Goal: Browse casually

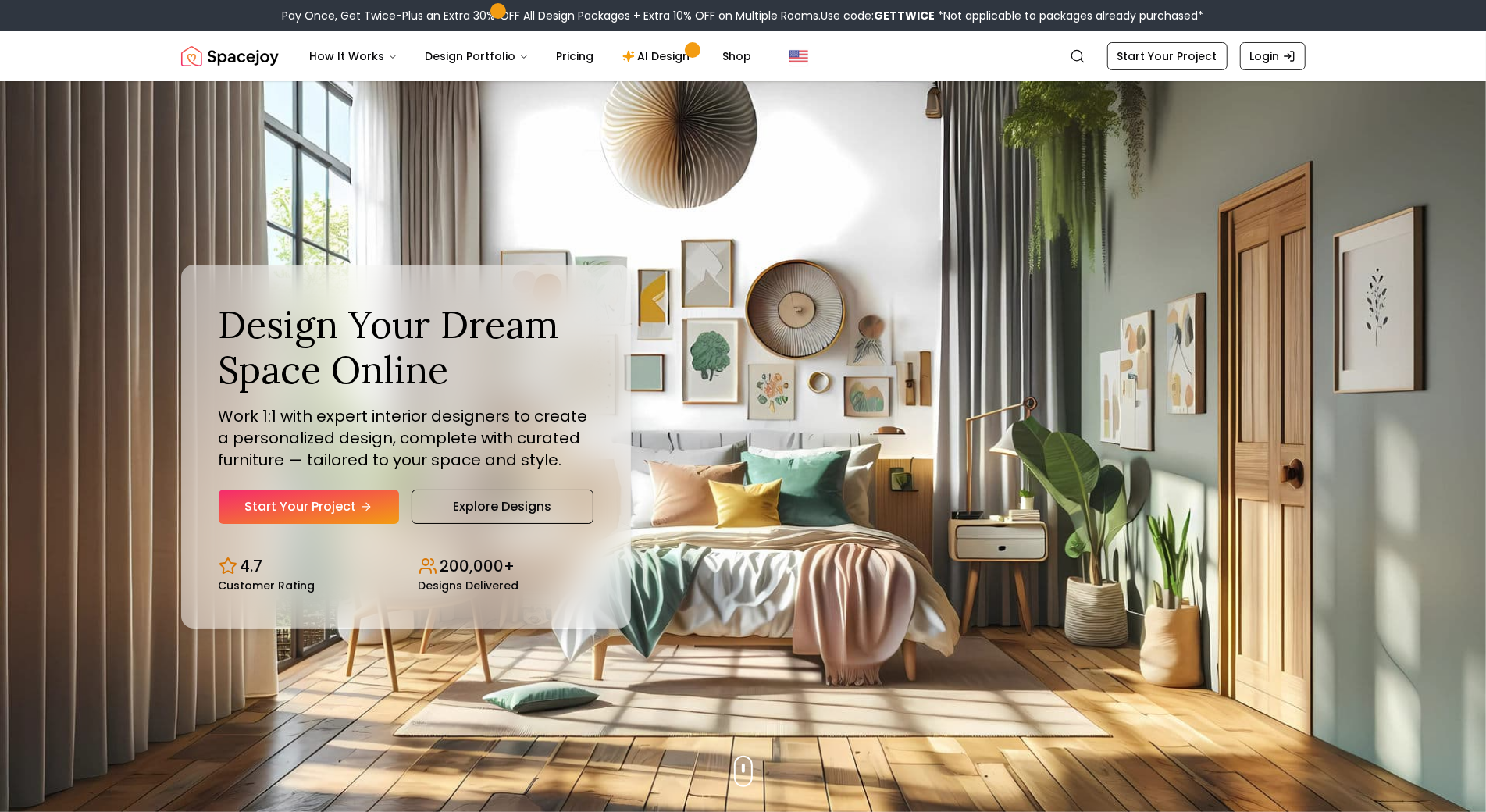
click at [81, 90] on img "Hero section" at bounding box center [743, 446] width 1486 height 731
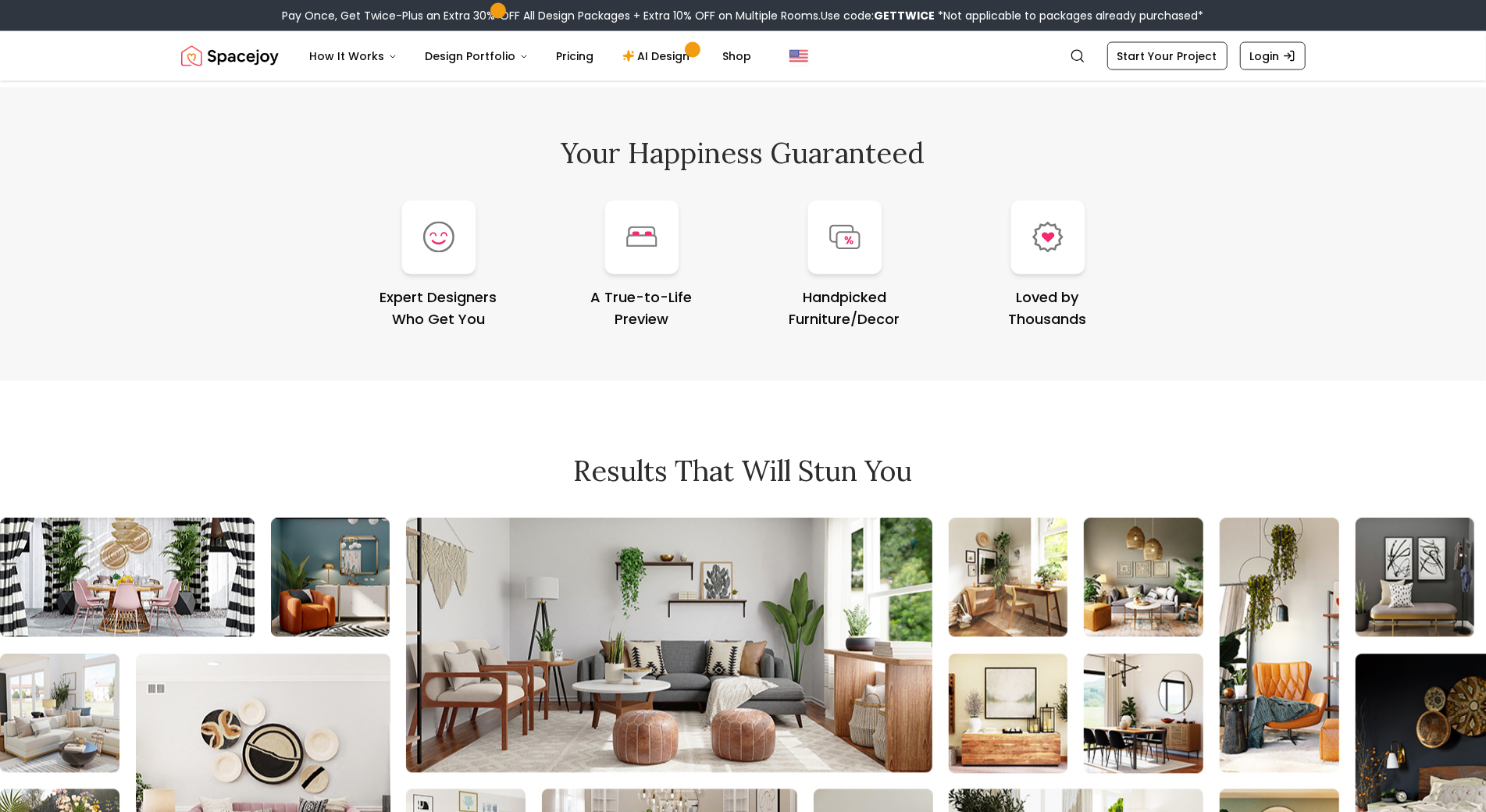
scroll to position [6567, 0]
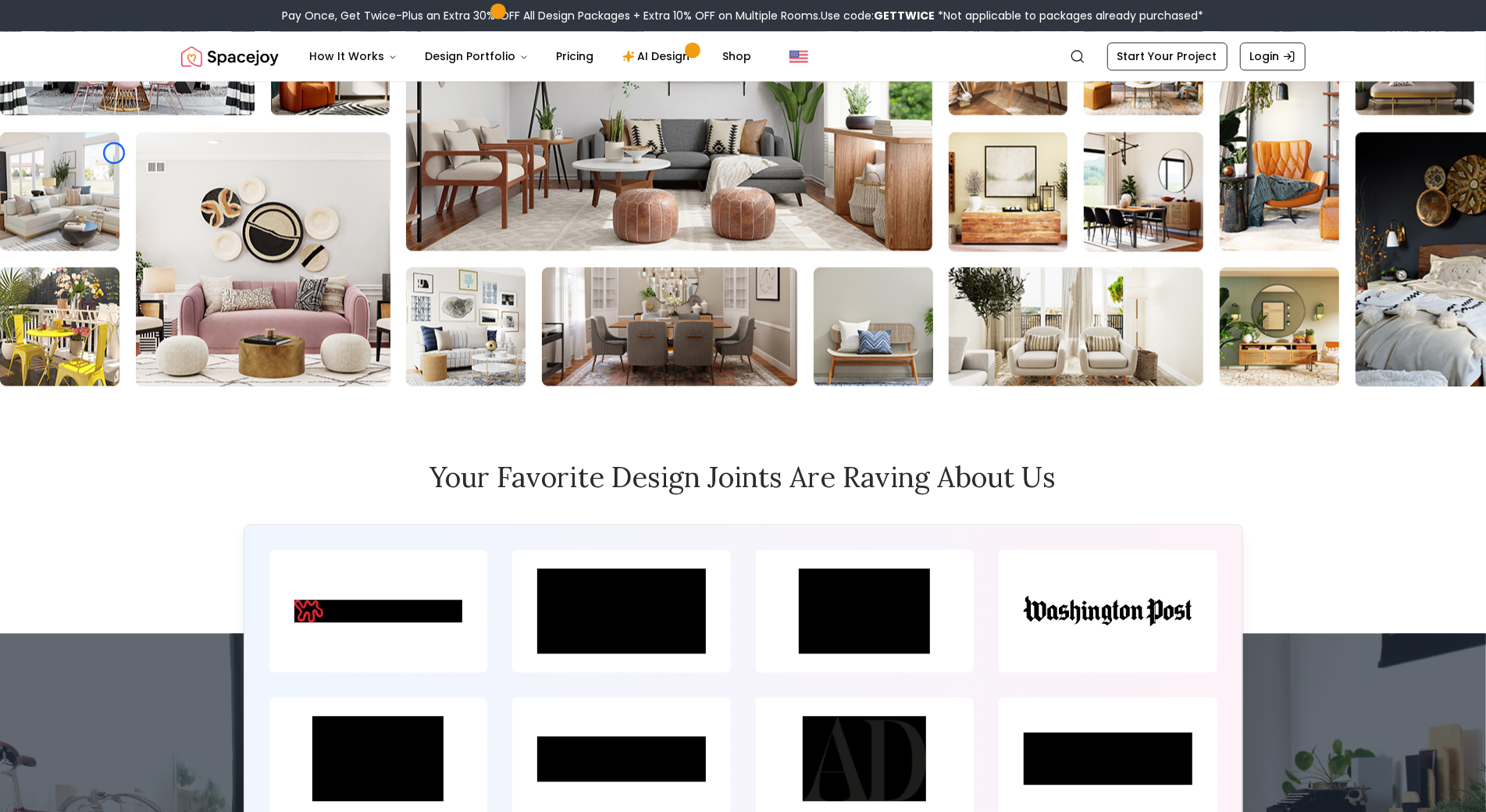
scroll to position [7017, 0]
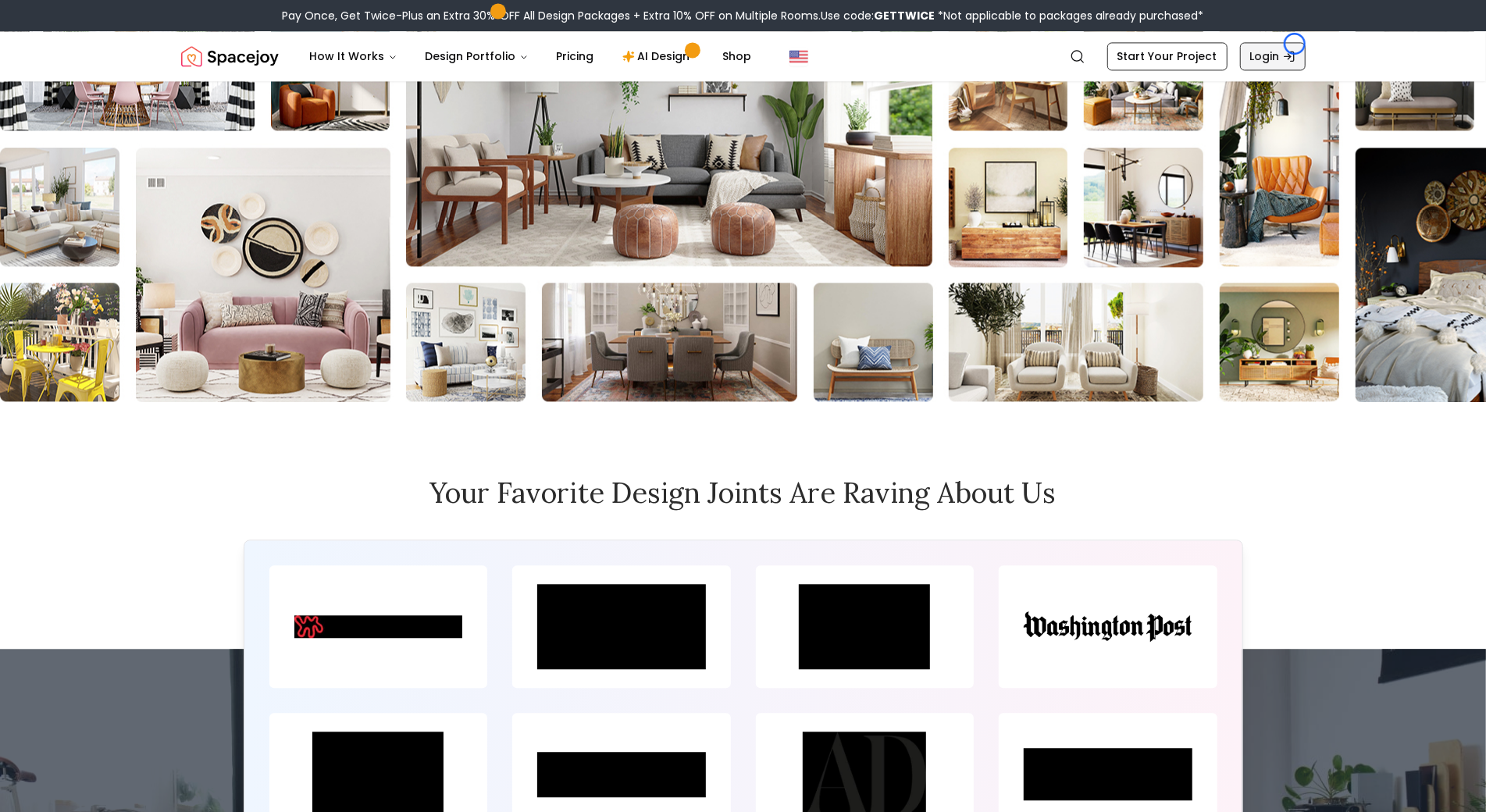
click at [1295, 43] on link "Login" at bounding box center [1273, 56] width 65 height 28
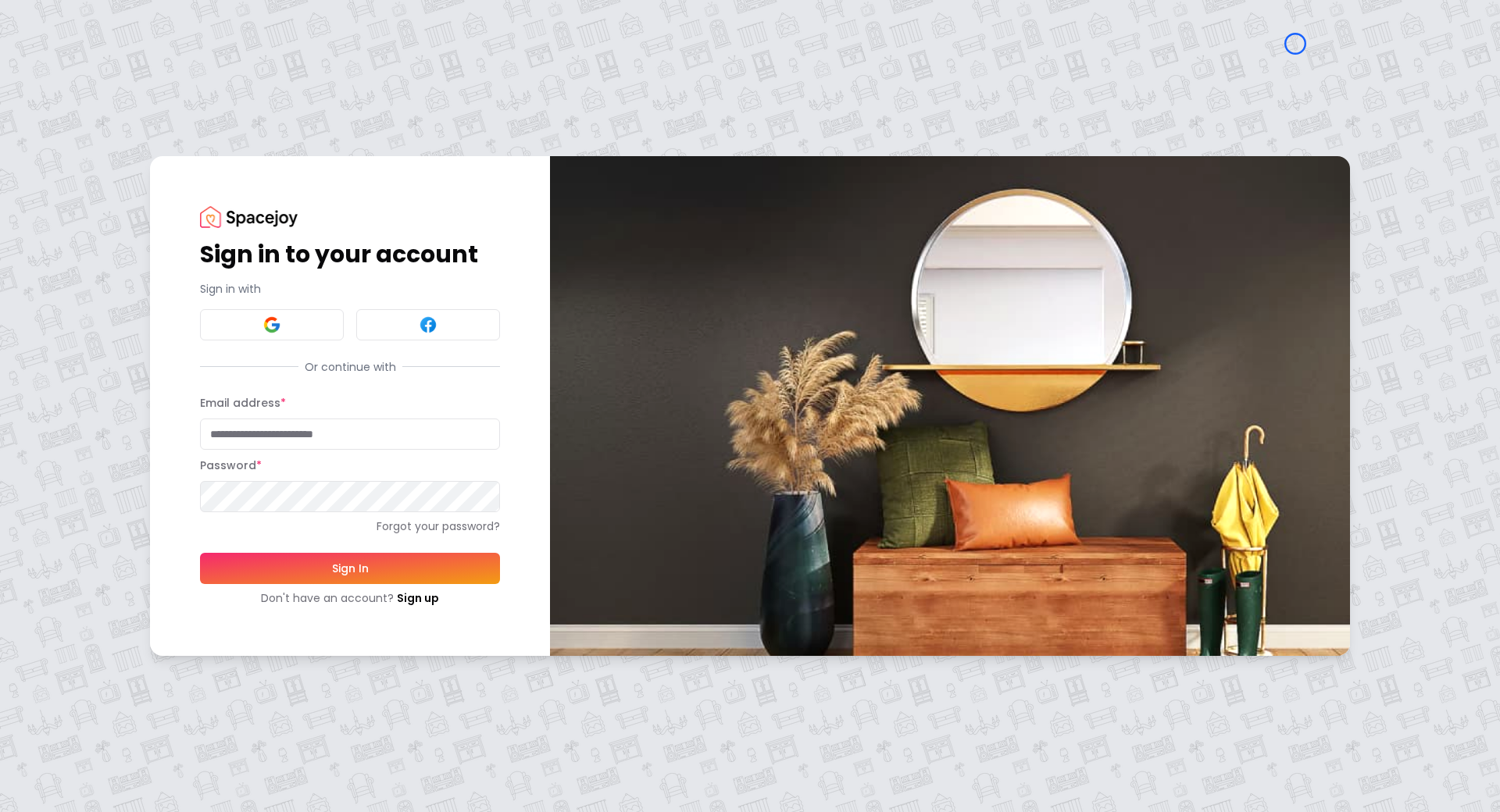
click at [139, 115] on div "Sign in to your account Sign in with Or continue with Email address * Password …" at bounding box center [750, 406] width 1500 height 812
click at [133, 116] on div "Sign in to your account Sign in with Or continue with Email address * Password …" at bounding box center [750, 406] width 1500 height 812
click at [428, 597] on link "Sign up" at bounding box center [417, 598] width 42 height 16
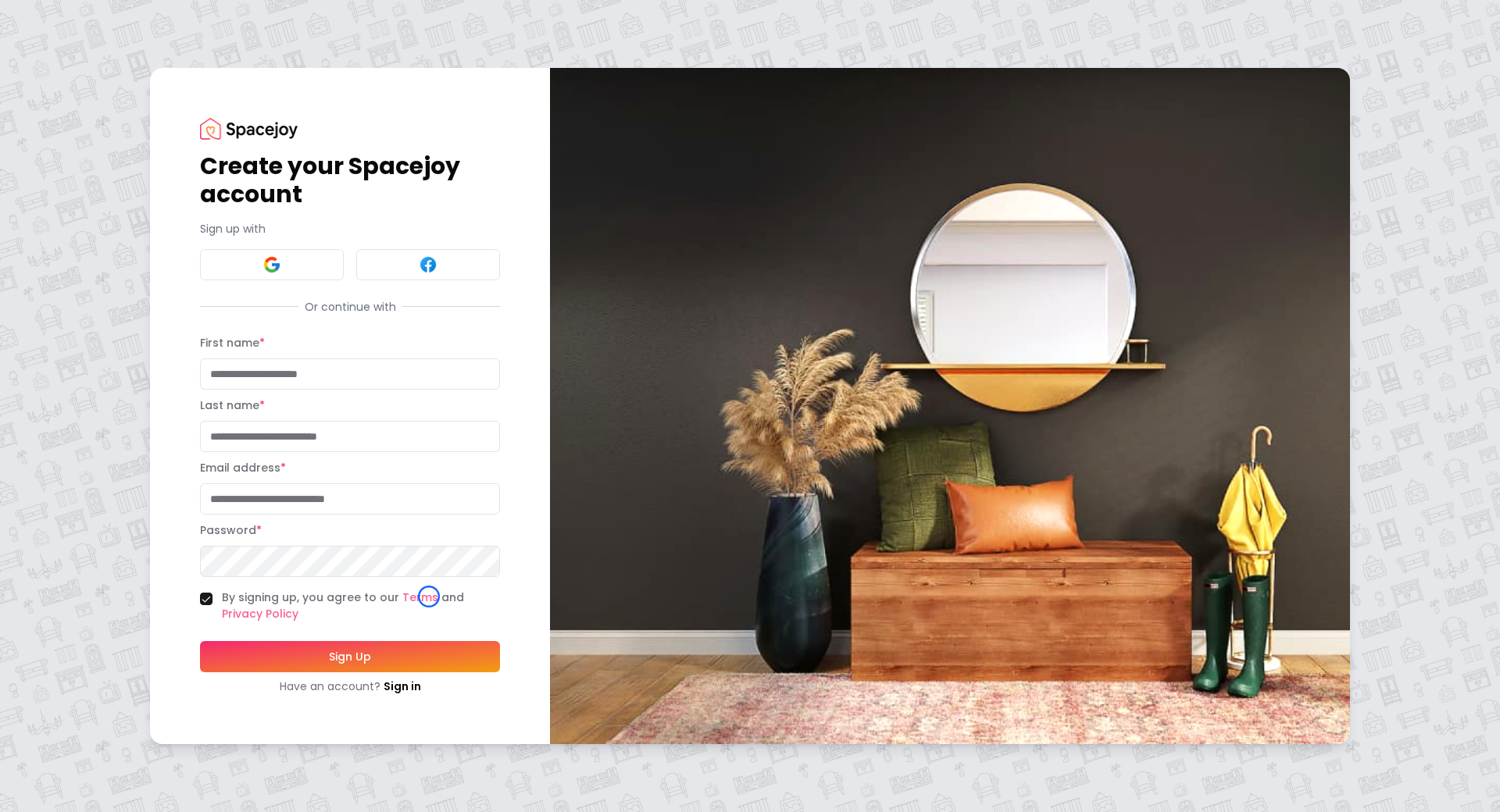
click at [122, 93] on div "Create your Spacejoy account Sign up with Or continue with First name * Last na…" at bounding box center [750, 406] width 1500 height 812
click at [132, 121] on div "Create your Spacejoy account Sign up with Or continue with First name * Last na…" at bounding box center [750, 406] width 1500 height 812
click at [416, 679] on link "Sign in" at bounding box center [403, 687] width 38 height 16
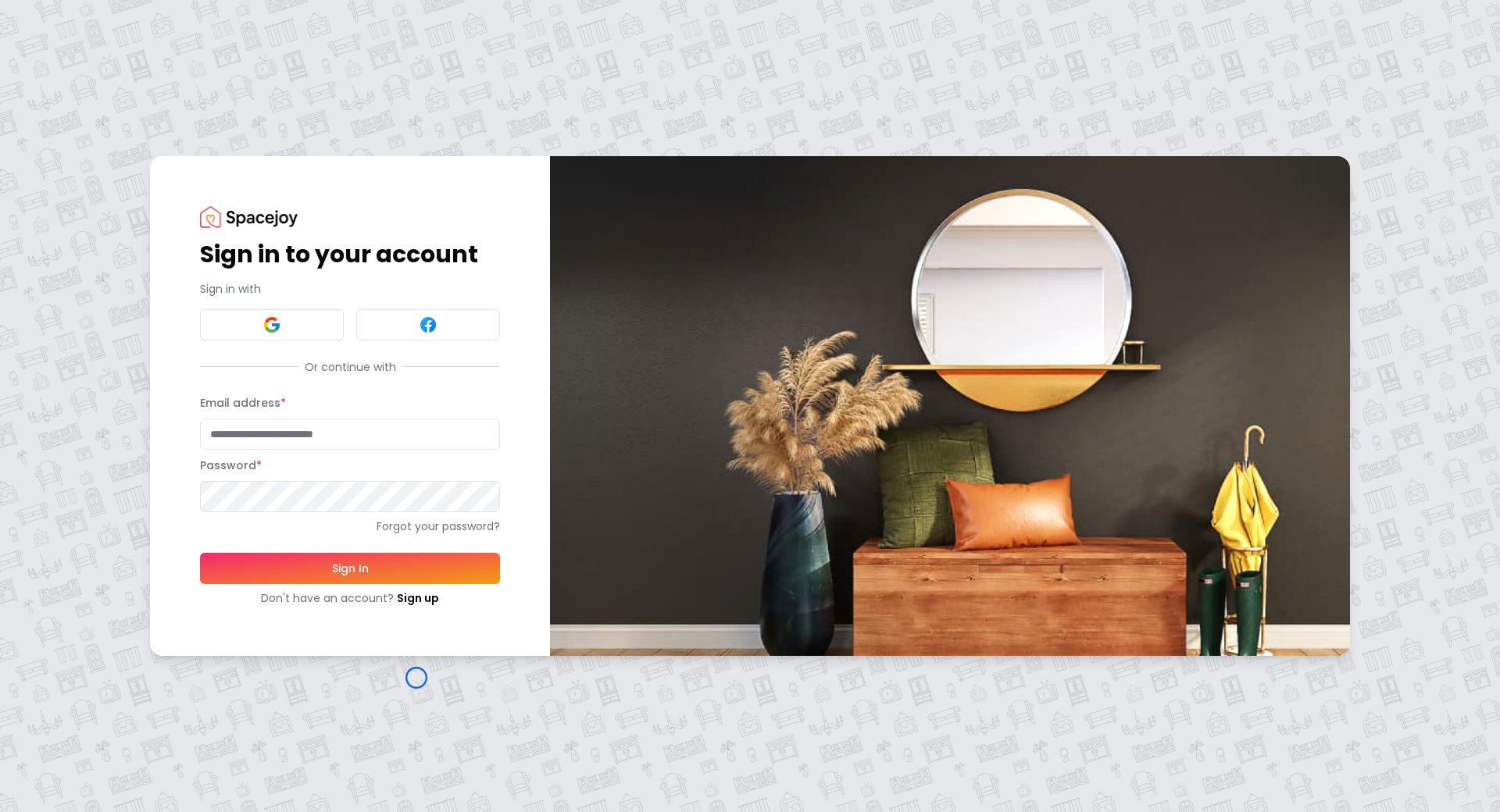
click at [149, 100] on div "Sign in to your account Sign in with Or continue with Email address * Password …" at bounding box center [750, 406] width 1500 height 812
click at [137, 78] on div "Sign in to your account Sign in with Or continue with Email address * Password …" at bounding box center [750, 406] width 1500 height 812
click at [422, 601] on link "Sign up" at bounding box center [417, 598] width 42 height 16
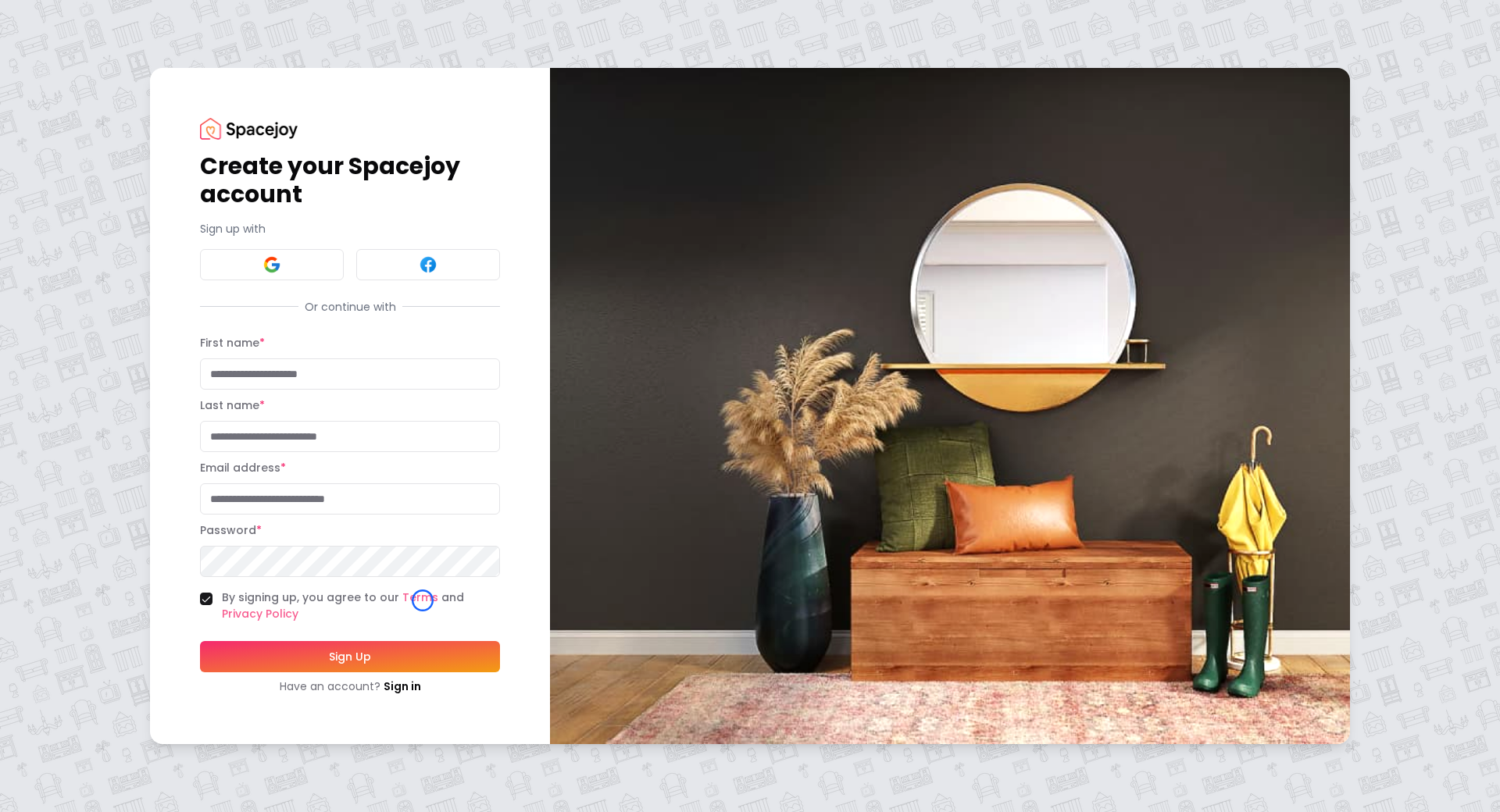
click at [107, 92] on div "Create your Spacejoy account Sign up with Or continue with First name * Last na…" at bounding box center [750, 406] width 1500 height 812
click at [84, 118] on div "Create your Spacejoy account Sign up with Or continue with First name * Last na…" at bounding box center [750, 406] width 1500 height 812
click at [232, 130] on img at bounding box center [249, 128] width 98 height 21
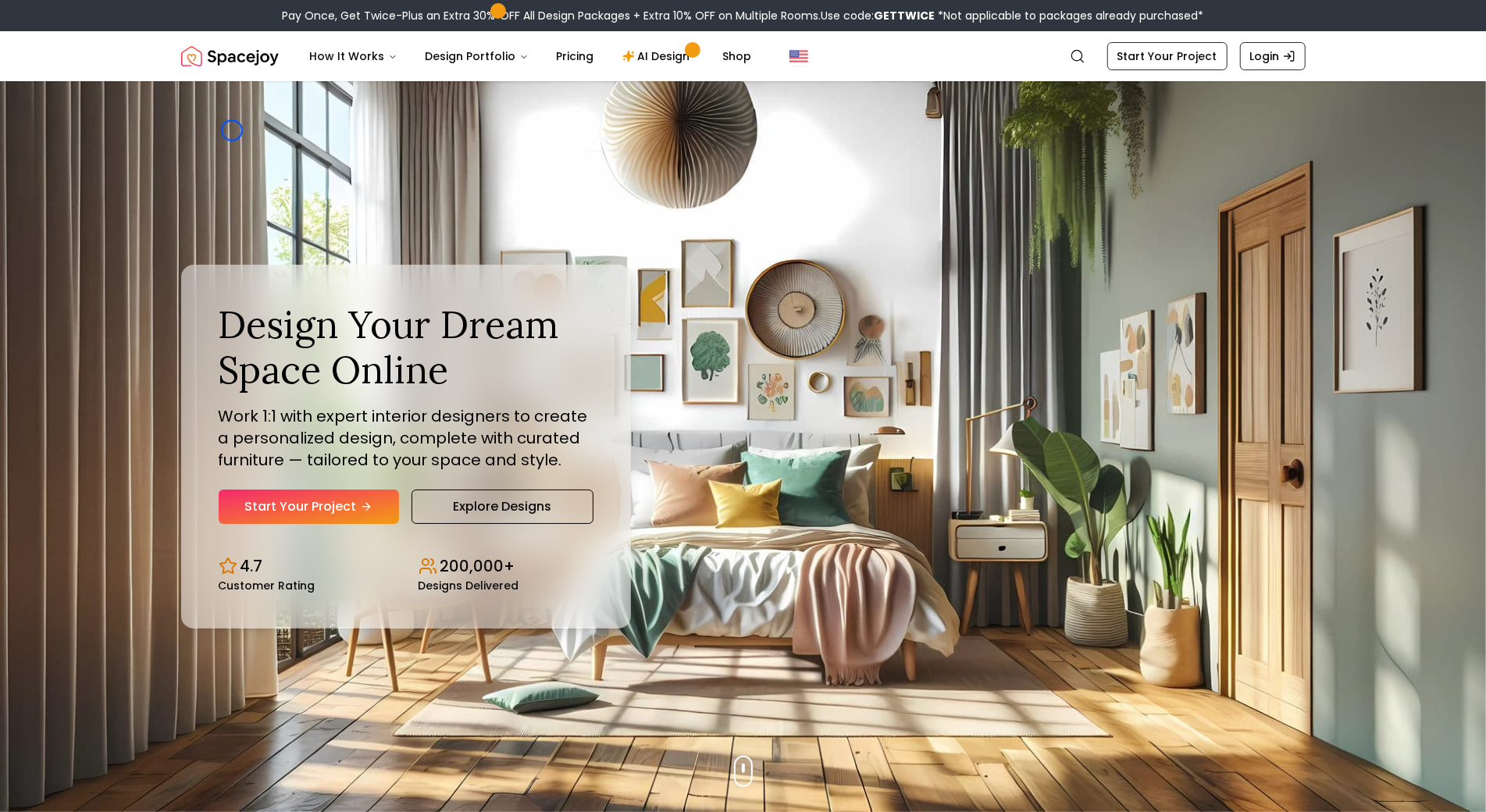
click at [232, 130] on div "Design Your Dream Space Online Work 1:1 with expert interior designers to creat…" at bounding box center [744, 446] width 1200 height 731
click at [111, 110] on img "Hero section" at bounding box center [743, 446] width 1486 height 731
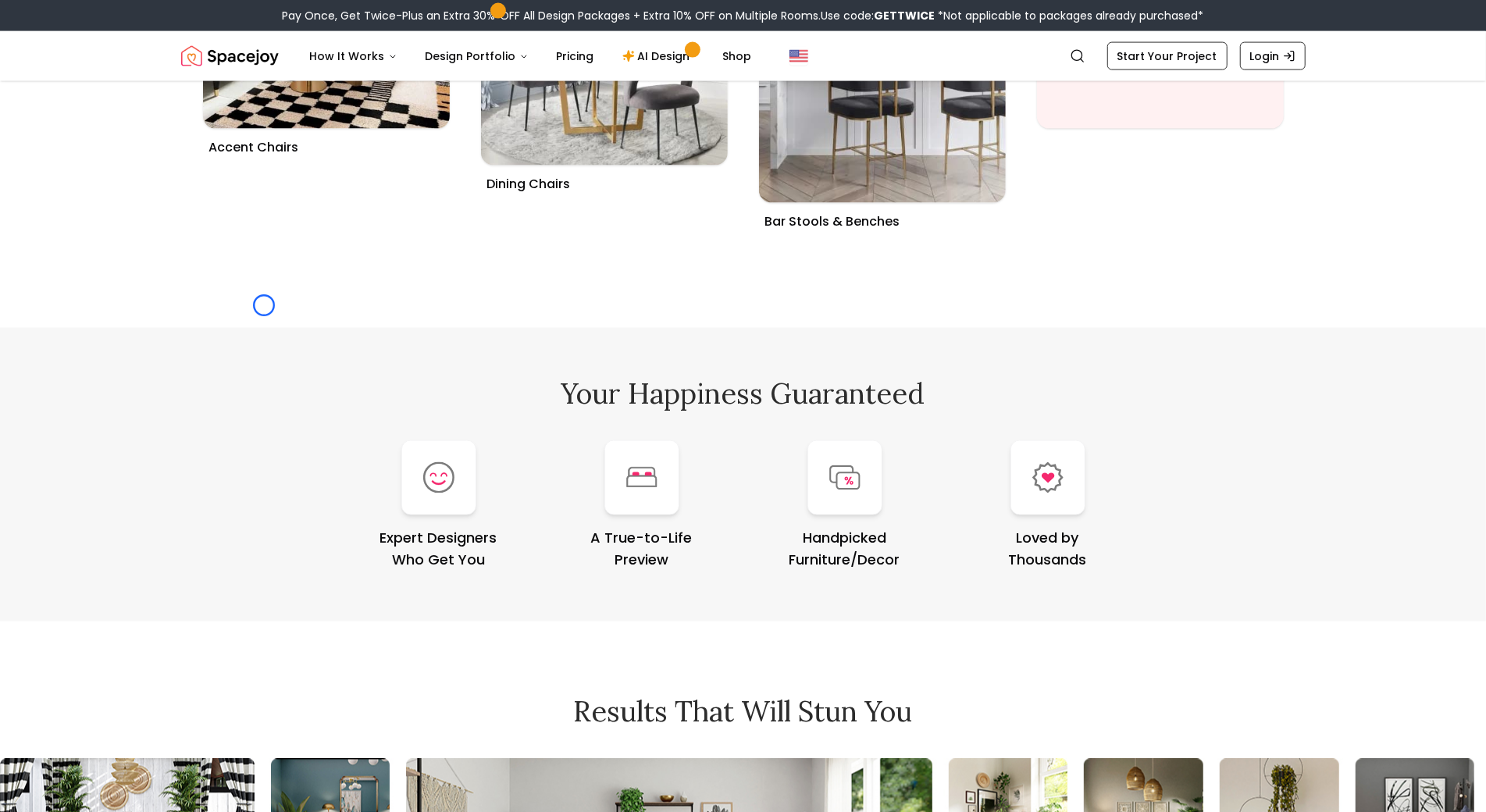
scroll to position [6378, 0]
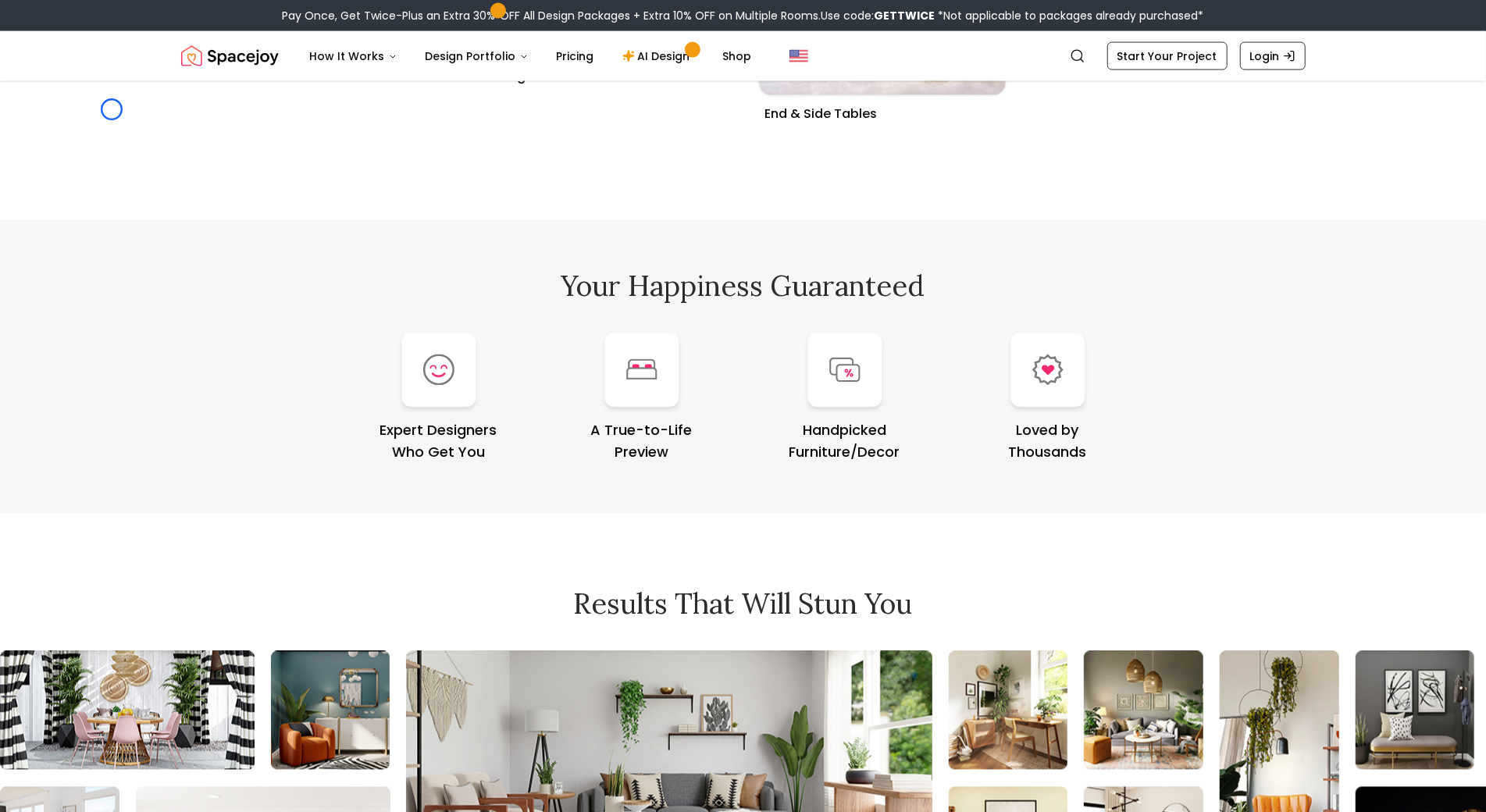
scroll to position [8646, 0]
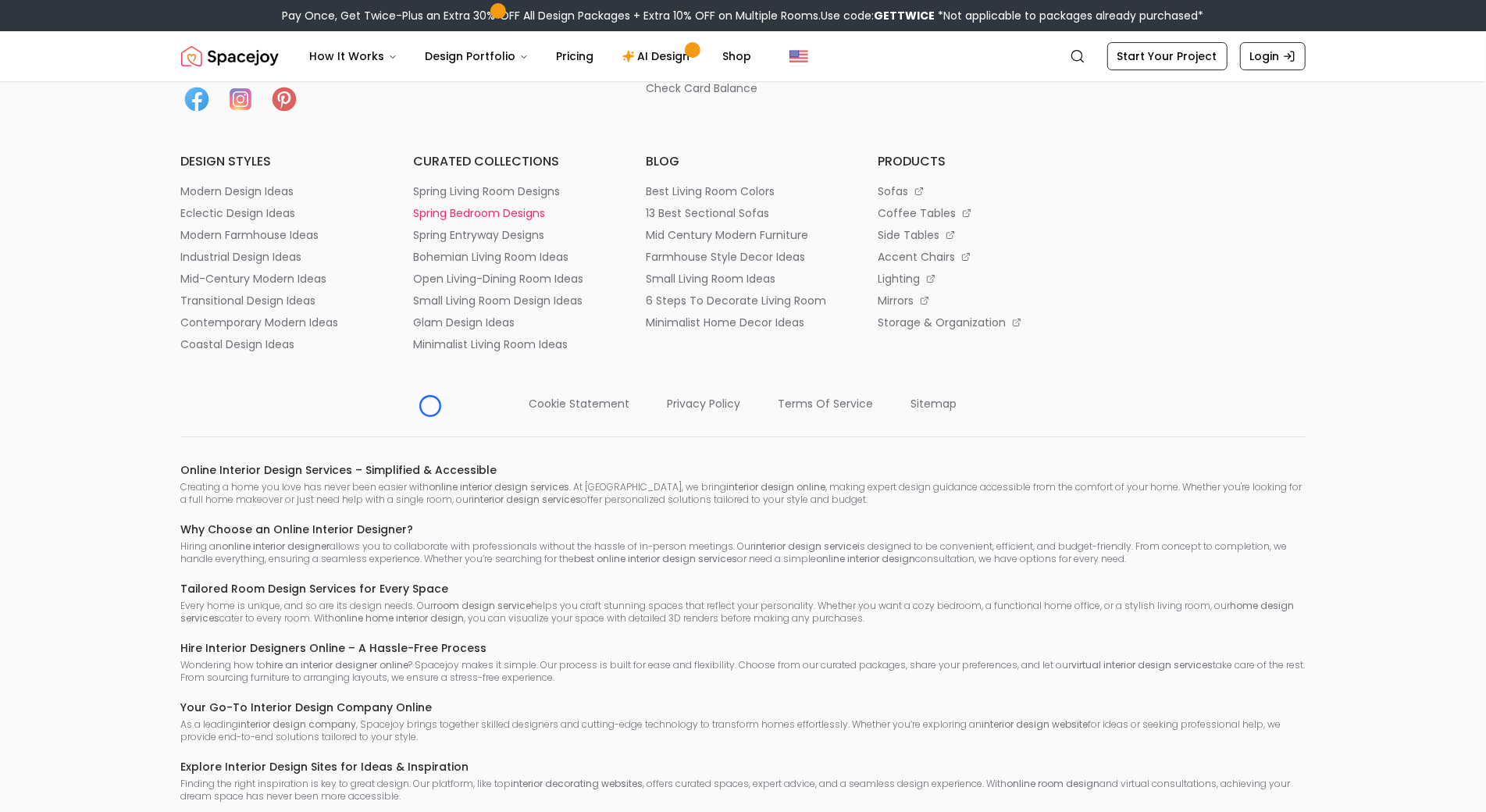
click at [430, 221] on p "spring bedroom designs" at bounding box center [480, 213] width 132 height 16
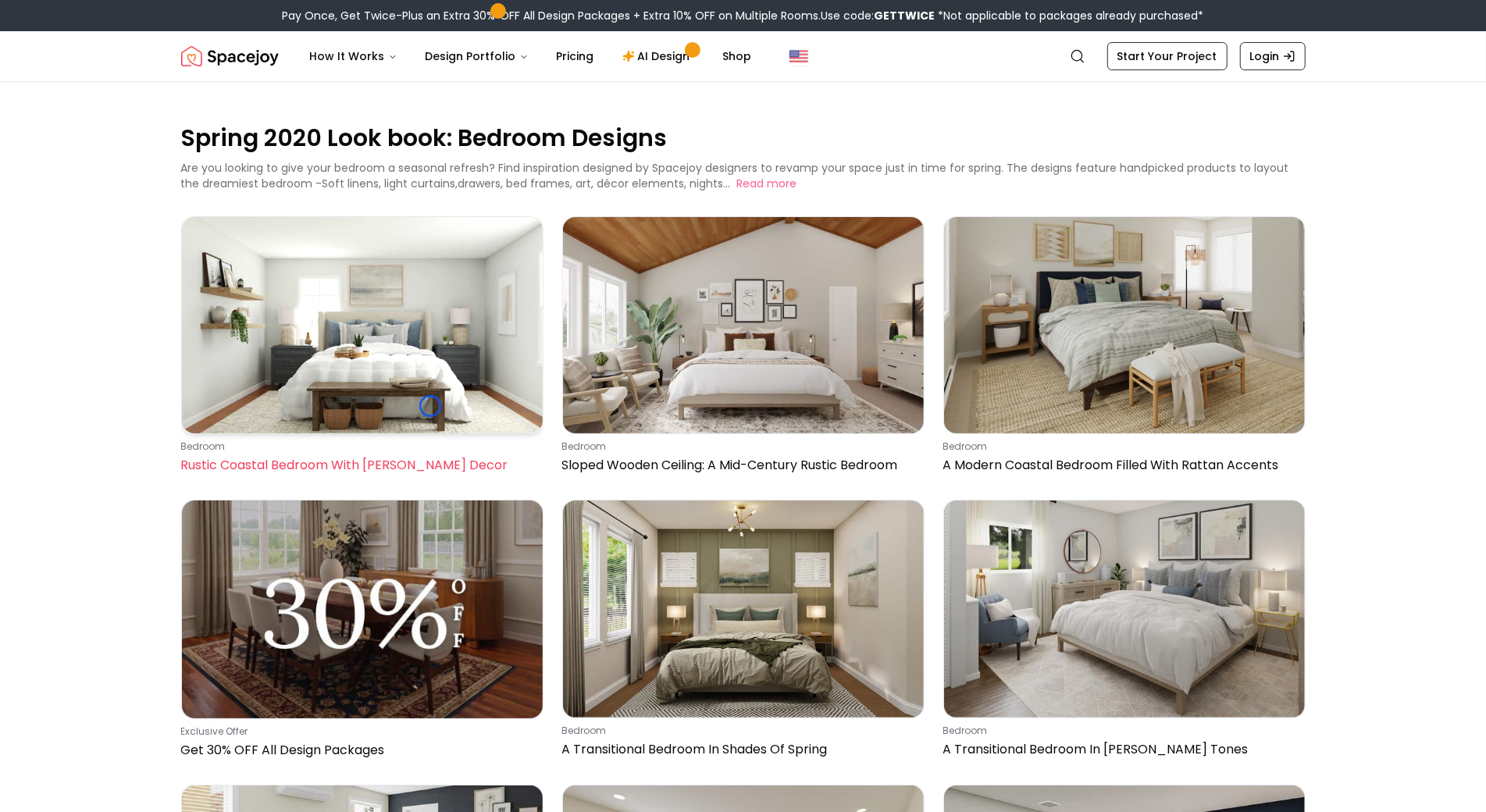
click at [430, 406] on img at bounding box center [362, 325] width 361 height 216
click at [221, 366] on img at bounding box center [362, 325] width 361 height 216
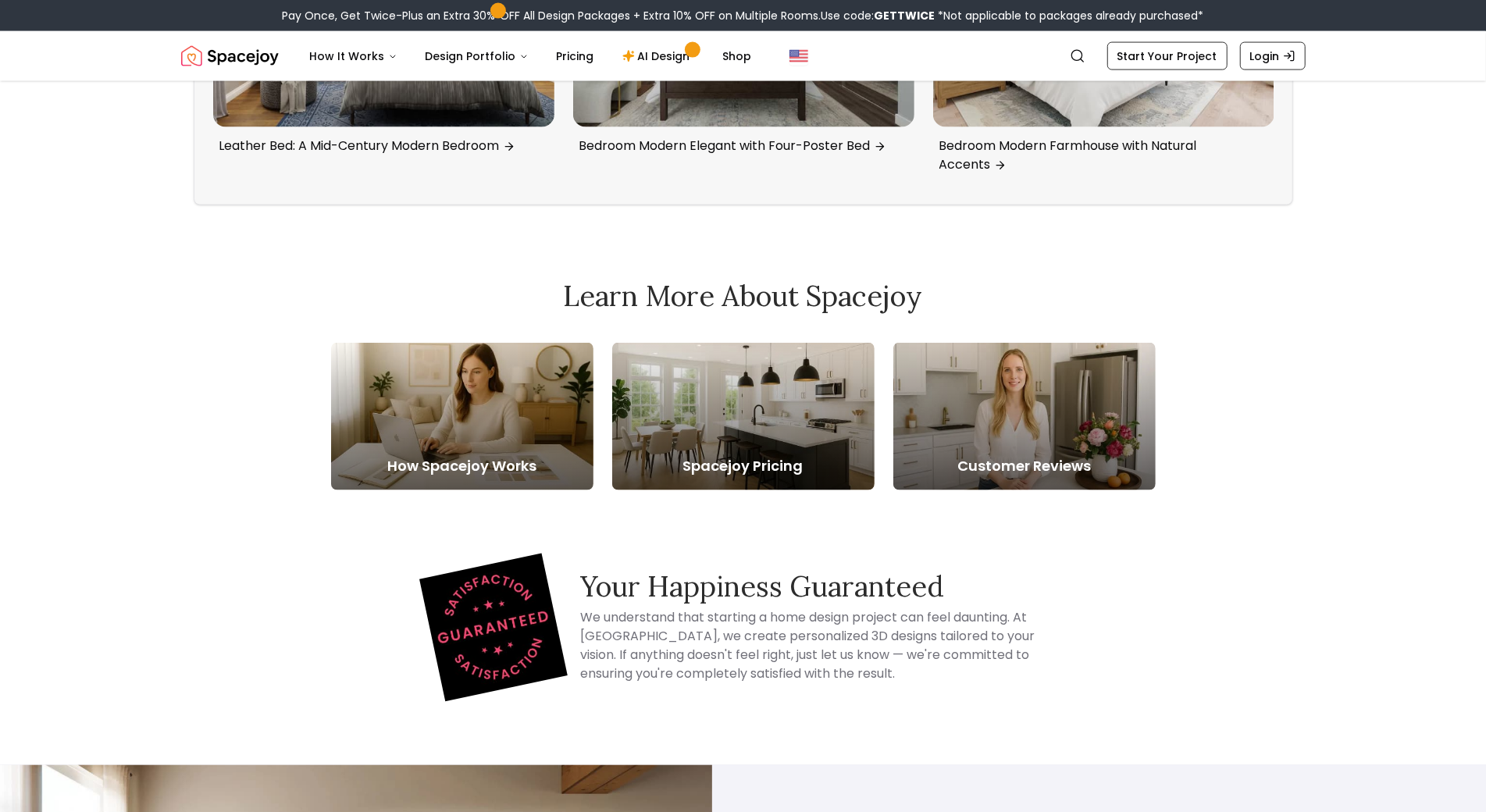
scroll to position [6359, 0]
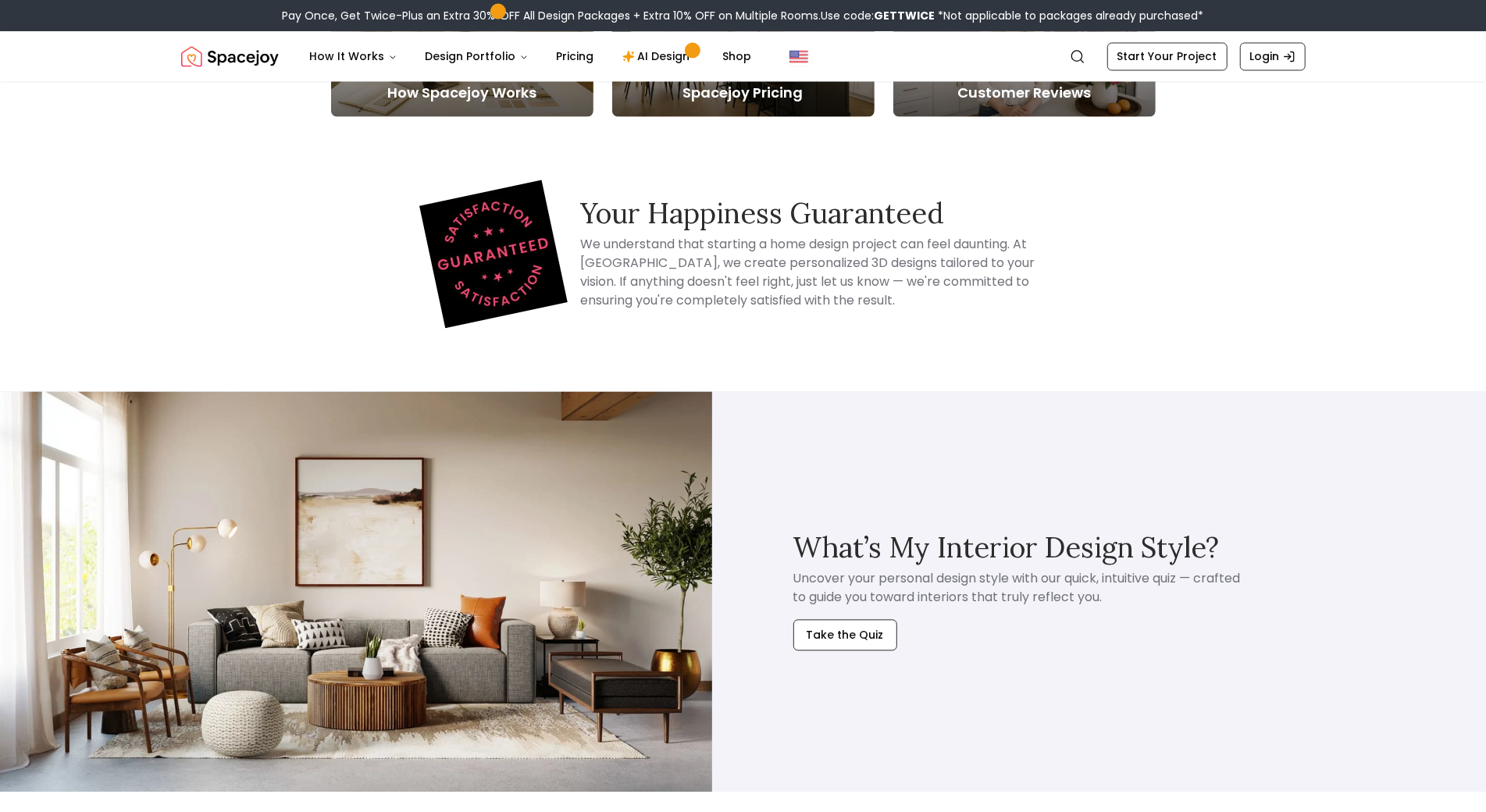
scroll to position [6810, 0]
